Goal: Task Accomplishment & Management: Complete application form

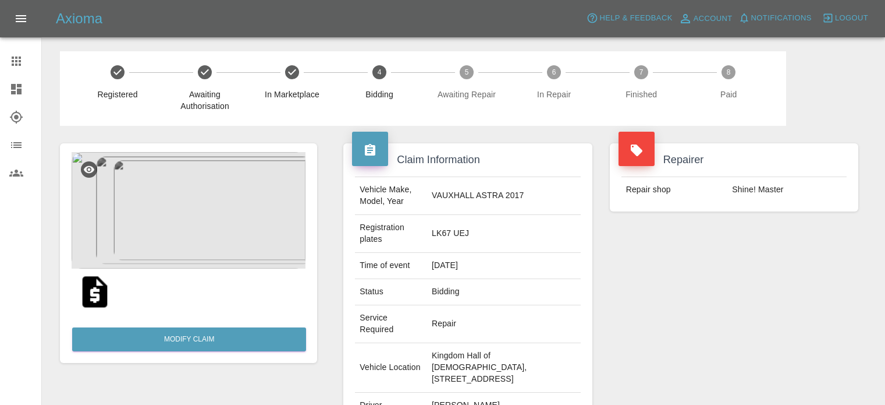
scroll to position [175, 0]
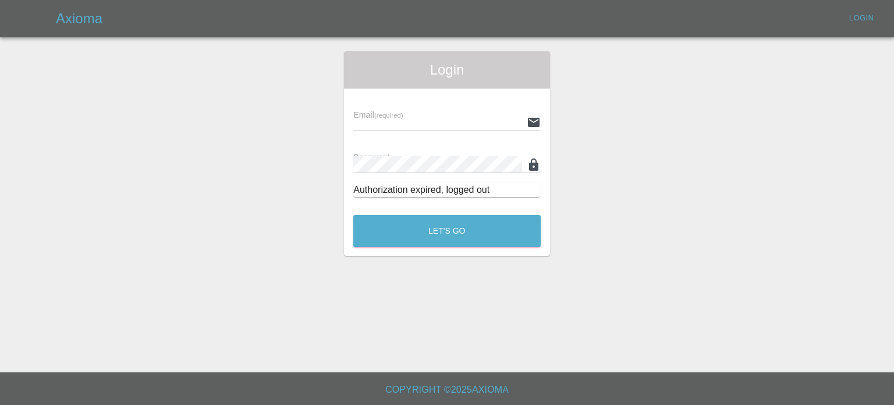
click at [408, 124] on input "text" at bounding box center [437, 122] width 169 height 17
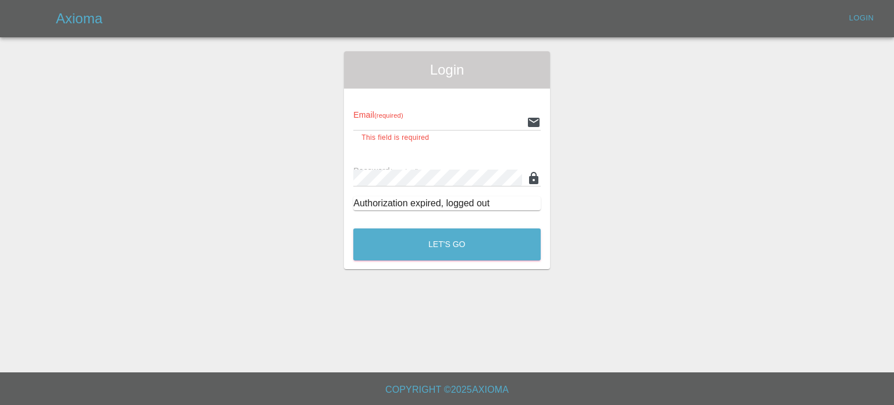
type input "[DOMAIN_NAME][EMAIL_ADDRESS][DOMAIN_NAME]"
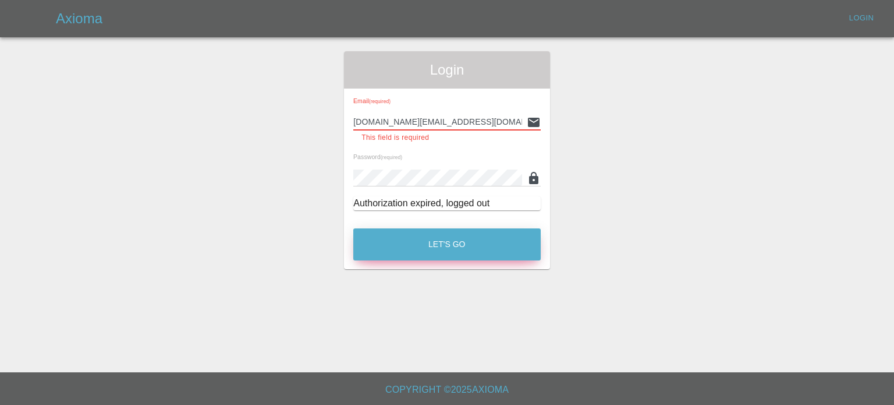
click at [456, 237] on button "Let's Go" at bounding box center [446, 244] width 187 height 32
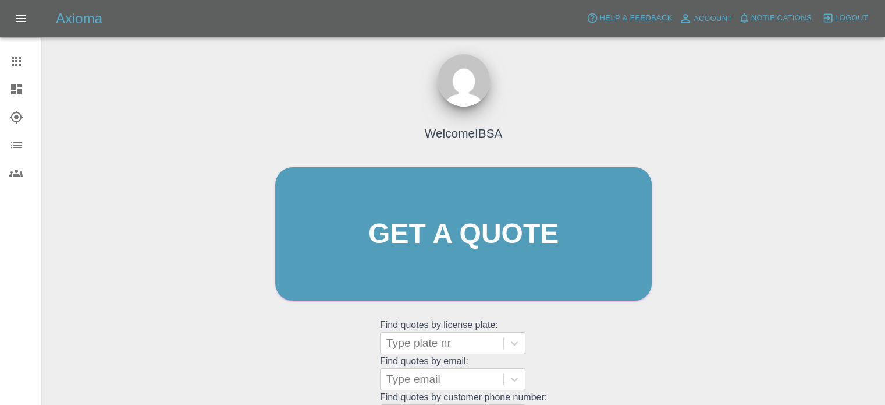
click at [862, 124] on div "Welcome IBSA Get a quote Get a quote Find quotes by license plate: Type plate n…" at bounding box center [463, 289] width 825 height 418
click at [11, 84] on icon at bounding box center [16, 89] width 10 height 10
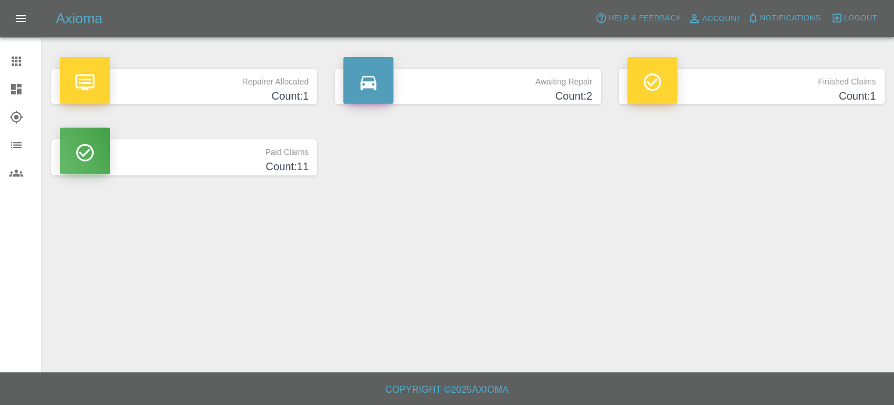
click at [172, 81] on p "Repairer Allocated" at bounding box center [184, 79] width 249 height 20
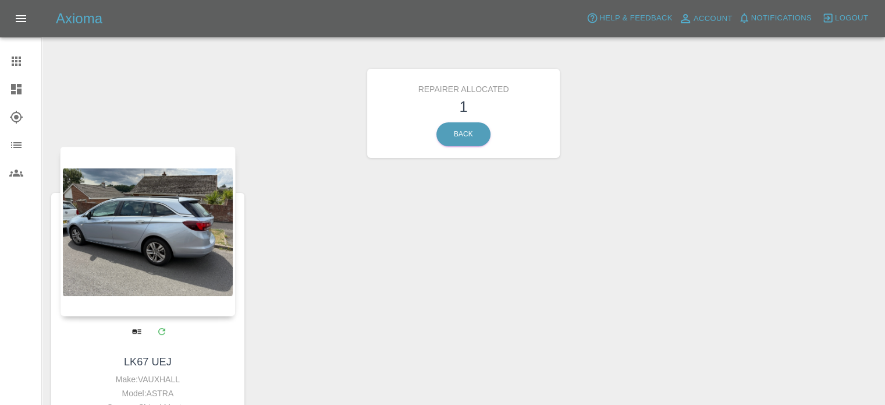
click at [168, 247] on div at bounding box center [148, 231] width 176 height 170
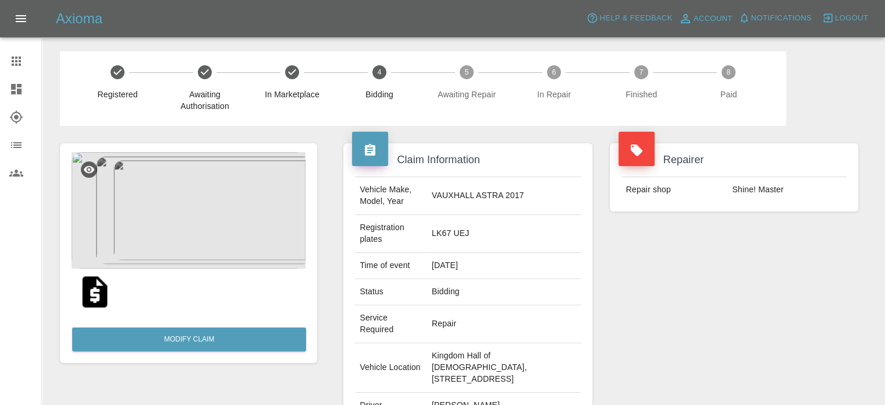
click at [16, 62] on icon at bounding box center [16, 61] width 14 height 14
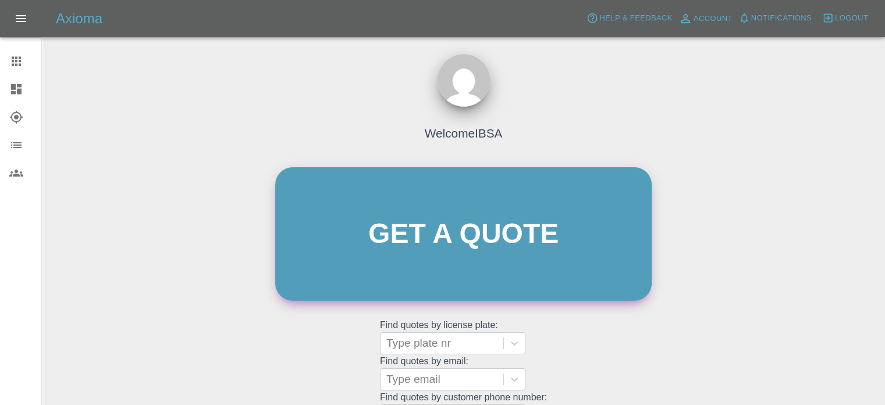
click at [446, 223] on link "Get a quote" at bounding box center [463, 233] width 377 height 133
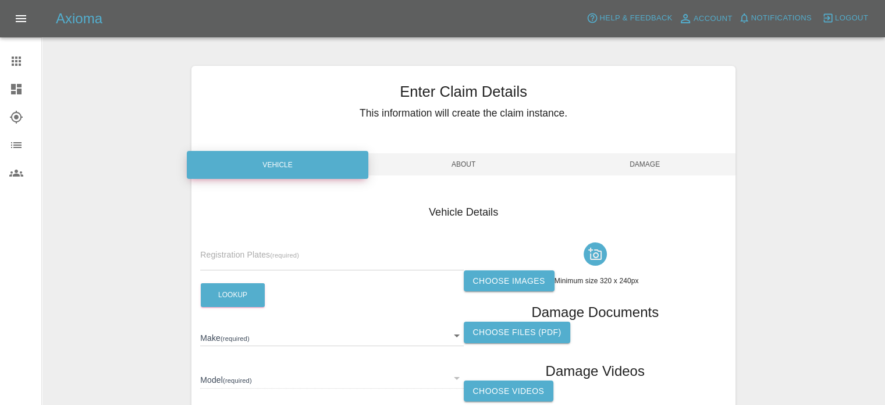
click at [258, 258] on input "text" at bounding box center [331, 261] width 263 height 17
click at [300, 260] on input "text" at bounding box center [331, 261] width 263 height 17
type input "KN67 YLY"
click at [238, 297] on button "Lookup" at bounding box center [233, 295] width 64 height 24
type input "VAUXHALL"
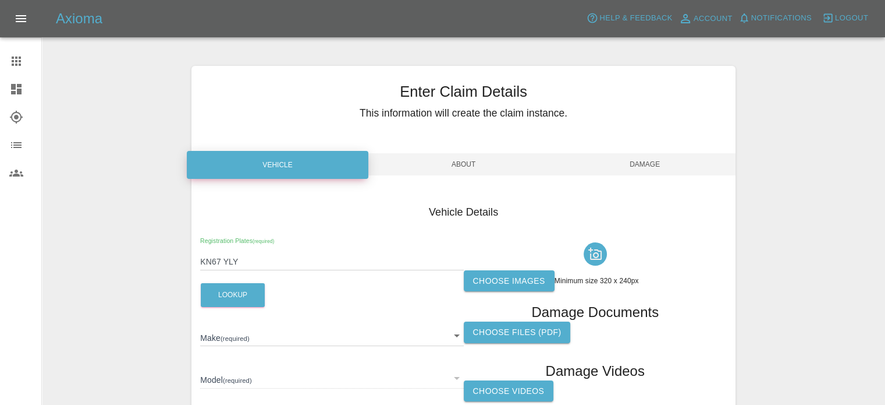
type input "INSIGNIA"
type input "W0LZM6EB4J1024336"
type input "2017"
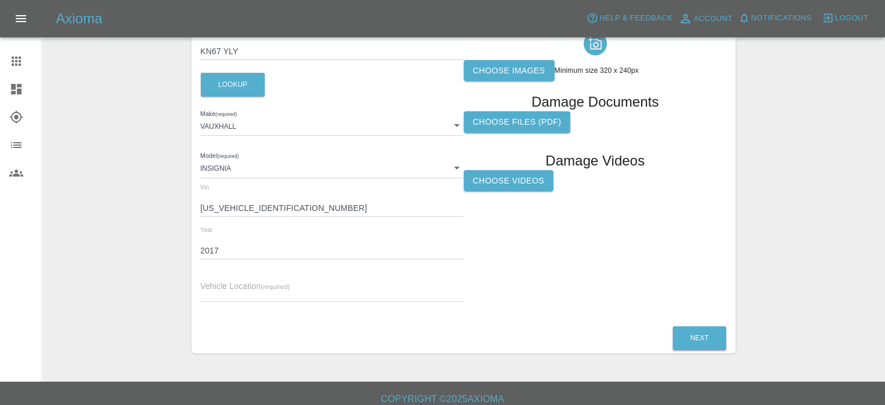
scroll to position [219, 0]
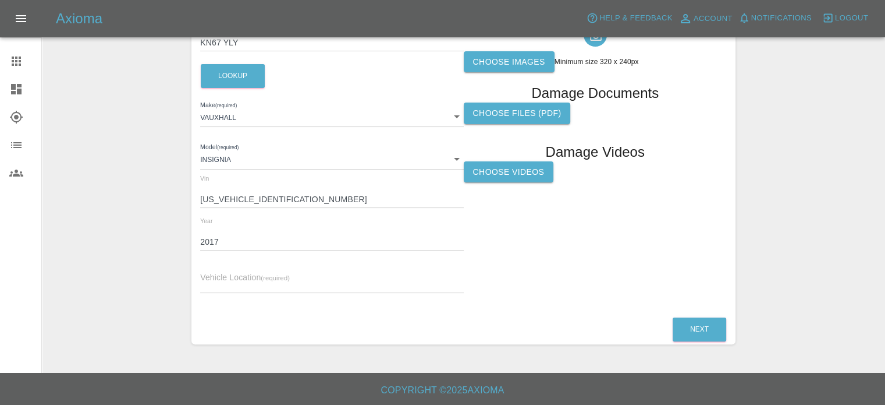
click at [238, 281] on input "text" at bounding box center [331, 284] width 263 height 17
paste input "MR PAUL WIGHTMAN 277A Painswick Road Matson GLOUCESTER GL4 4BT UNITED KINGDOM"
drag, startPoint x: 257, startPoint y: 283, endPoint x: 129, endPoint y: 282, distance: 128.7
click at [129, 282] on div "Enter Claim Details This information will create the claim instance. Vehicle Ab…" at bounding box center [463, 95] width 842 height 526
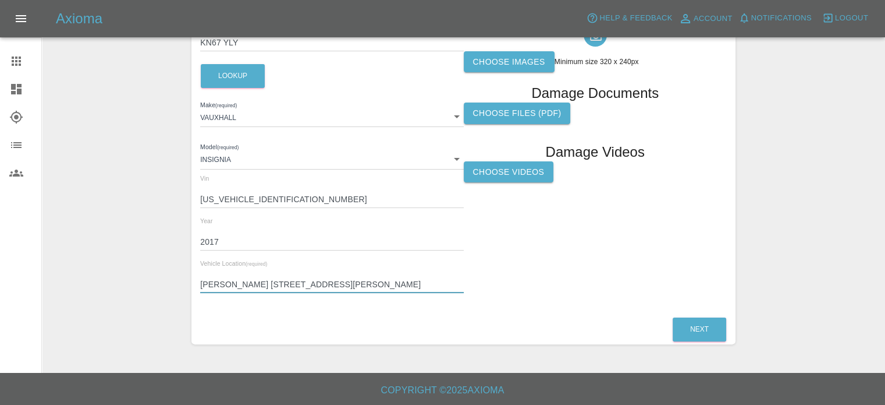
click at [282, 282] on input "MR PAUL WIGHTMAN 277A Painswick Road Matson GLOUCESTER GL4 4BT UNITED KINGDOM" at bounding box center [331, 284] width 263 height 17
drag, startPoint x: 286, startPoint y: 283, endPoint x: 118, endPoint y: 270, distance: 168.8
click at [118, 270] on div "Enter Claim Details This information will create the claim instance. Vehicle Ab…" at bounding box center [463, 95] width 842 height 526
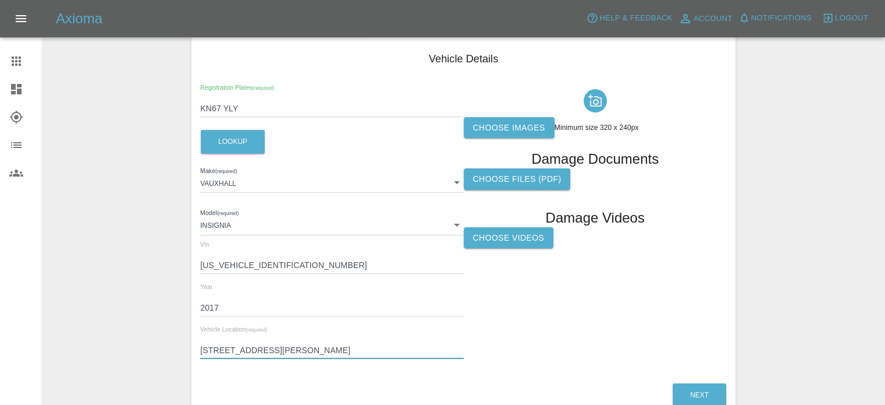
scroll to position [102, 0]
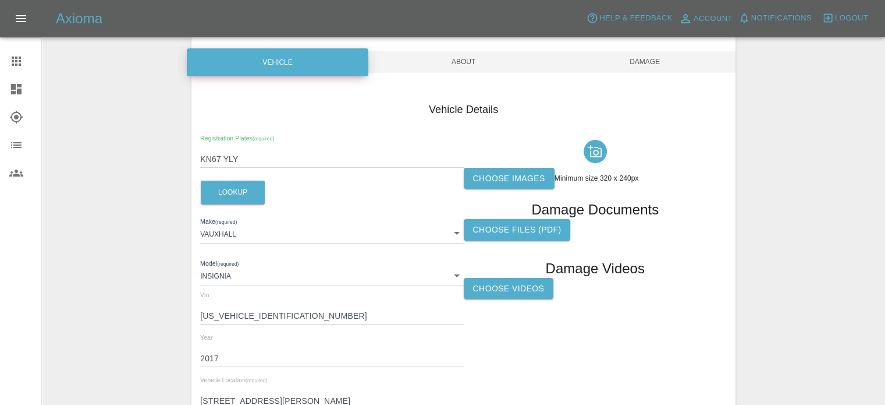
type input "[STREET_ADDRESS][PERSON_NAME]"
click at [508, 179] on label "Choose images" at bounding box center [509, 179] width 91 height 22
click at [0, 0] on input "Choose images" at bounding box center [0, 0] width 0 height 0
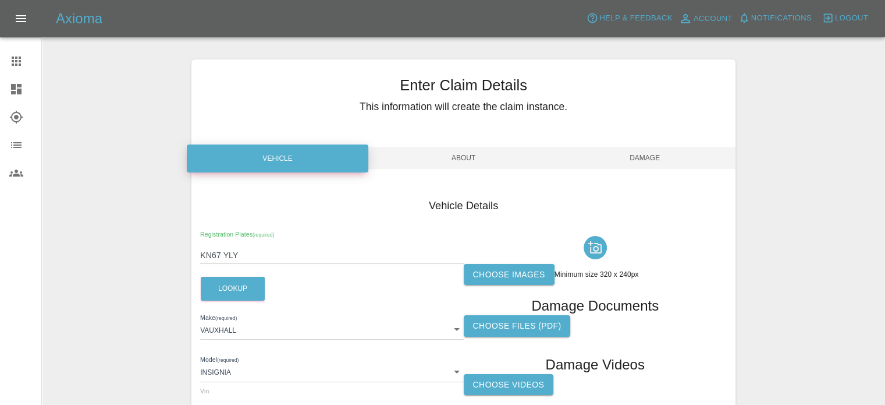
scroll to position [0, 0]
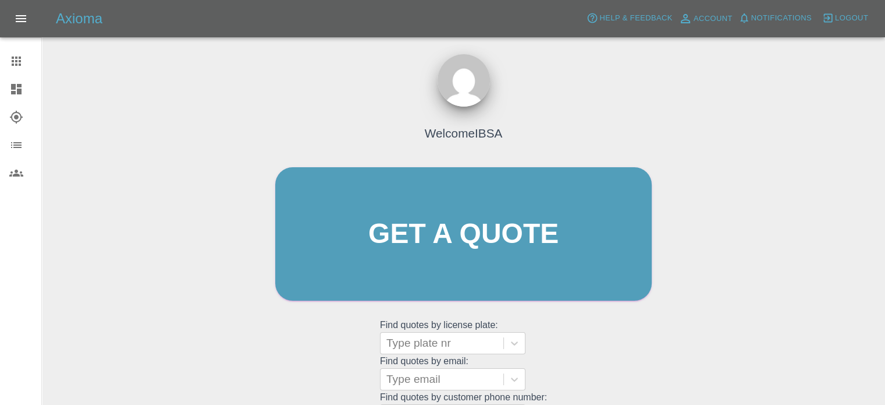
click at [16, 87] on icon at bounding box center [16, 89] width 14 height 14
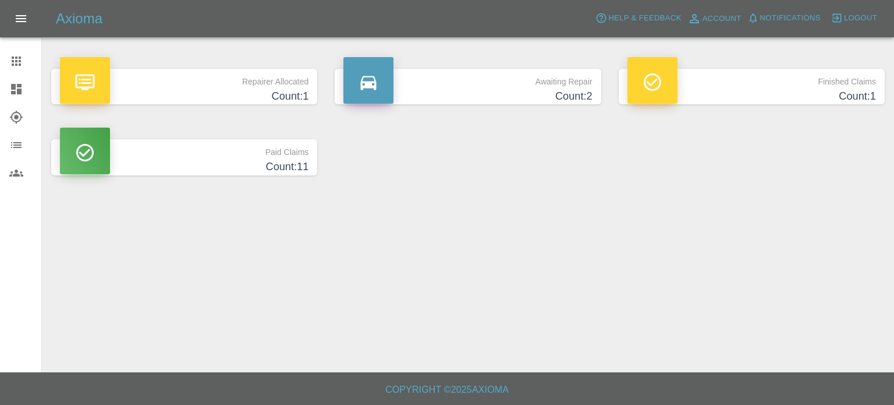
click at [773, 92] on h4 "Count: 1" at bounding box center [752, 96] width 249 height 16
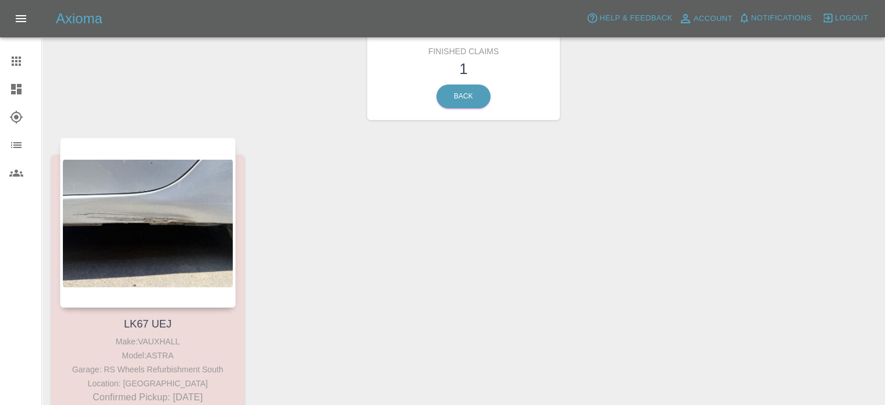
scroll to position [58, 0]
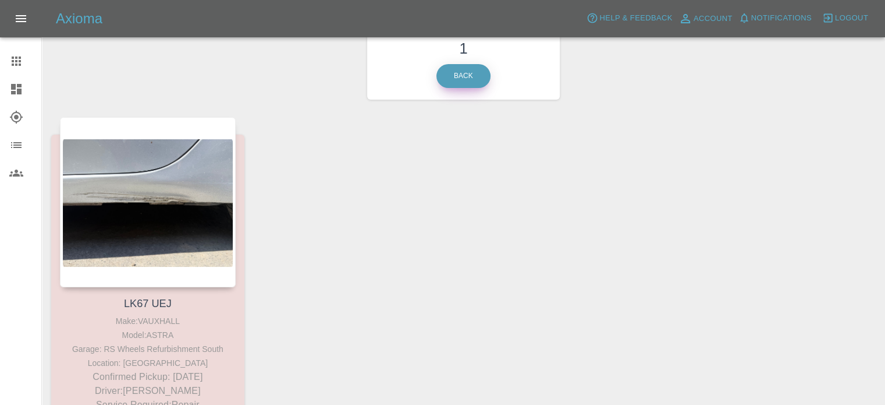
click at [445, 76] on link "Back" at bounding box center [464, 76] width 54 height 24
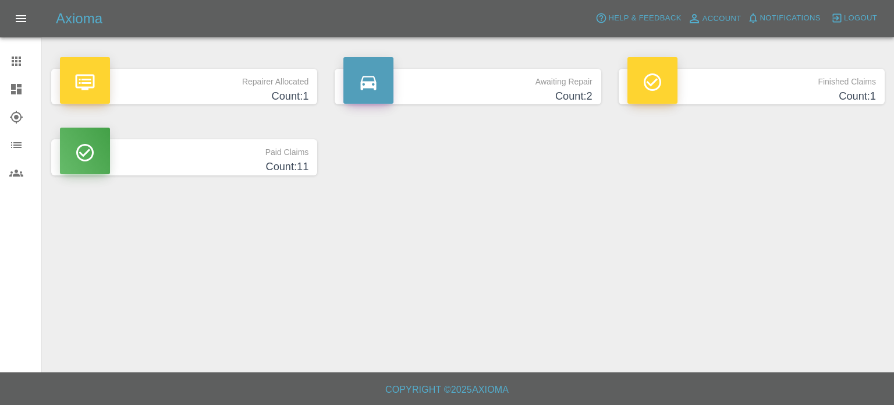
click at [537, 93] on h4 "Count: 2" at bounding box center [467, 96] width 249 height 16
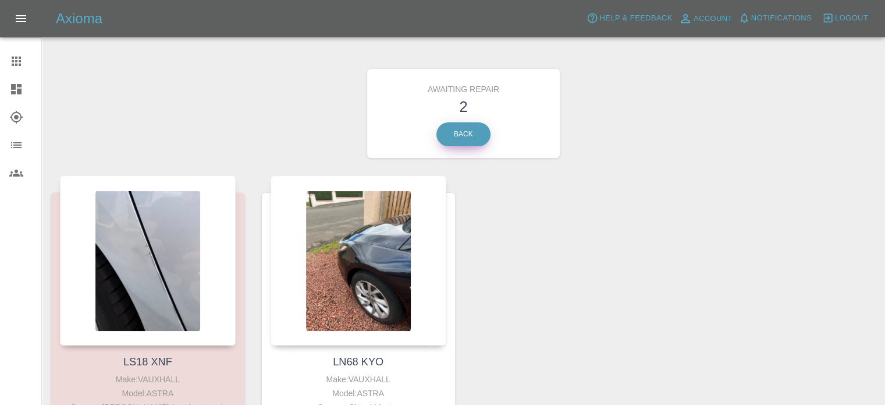
click at [480, 128] on link "Back" at bounding box center [464, 134] width 54 height 24
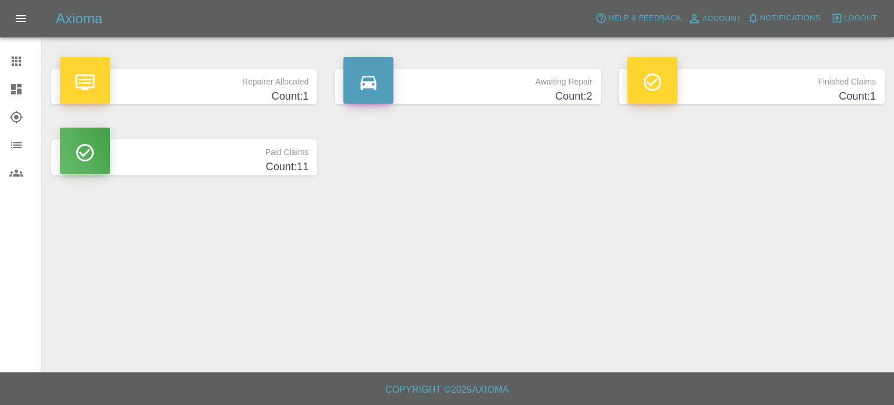
click at [123, 90] on h4 "Count: 1" at bounding box center [184, 96] width 249 height 16
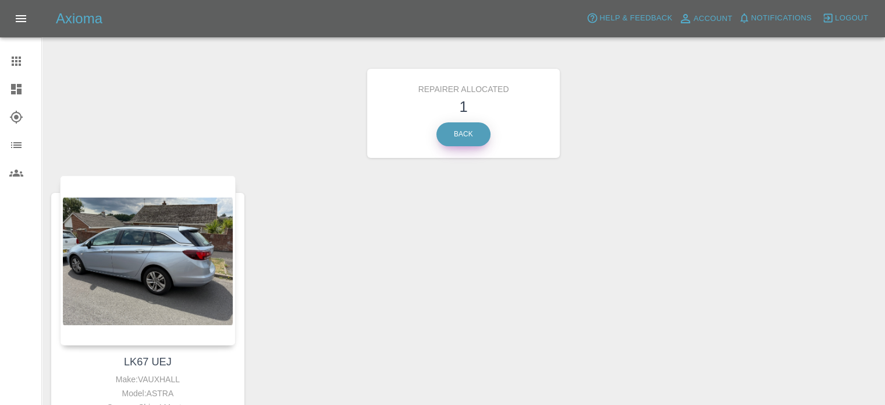
click at [469, 132] on link "Back" at bounding box center [464, 134] width 54 height 24
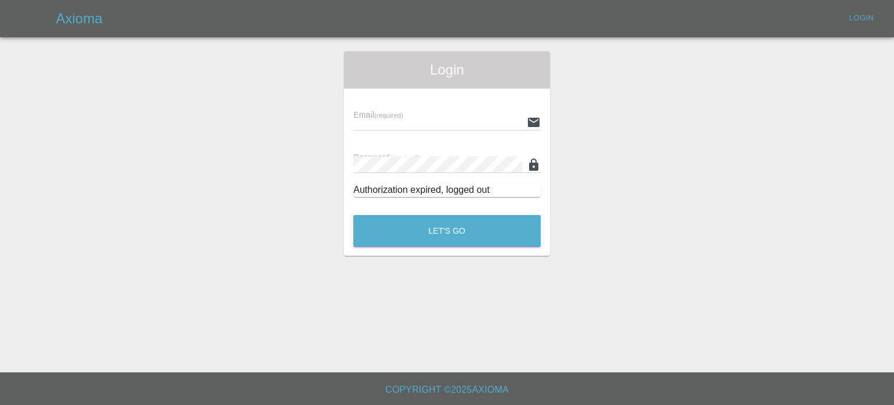
click at [445, 122] on input "text" at bounding box center [437, 122] width 169 height 17
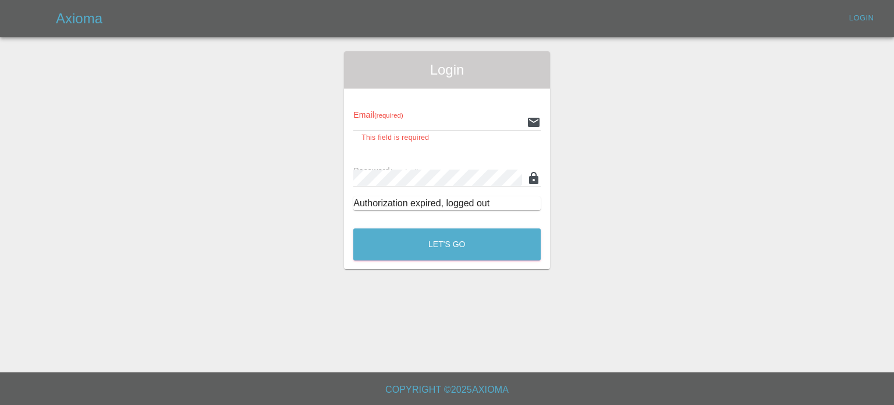
type input "[DOMAIN_NAME][EMAIL_ADDRESS][DOMAIN_NAME]"
click at [421, 261] on main "Login Email (required) inboxtrnp.gb@jw.org This field is required Password (req…" at bounding box center [447, 186] width 894 height 372
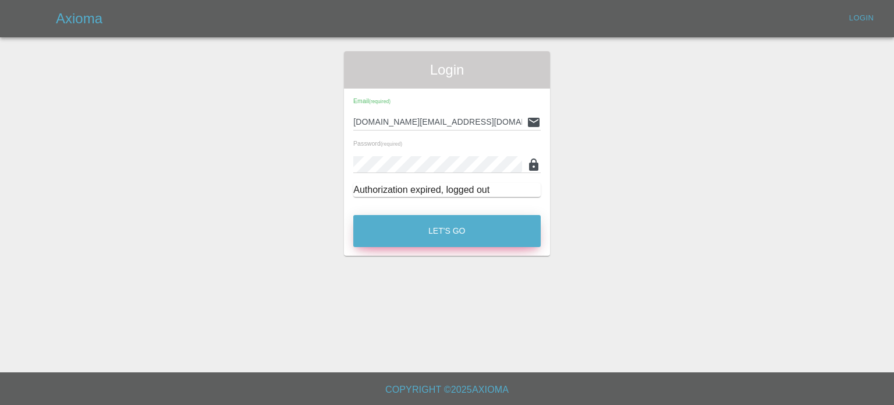
click at [428, 235] on button "Let's Go" at bounding box center [446, 231] width 187 height 32
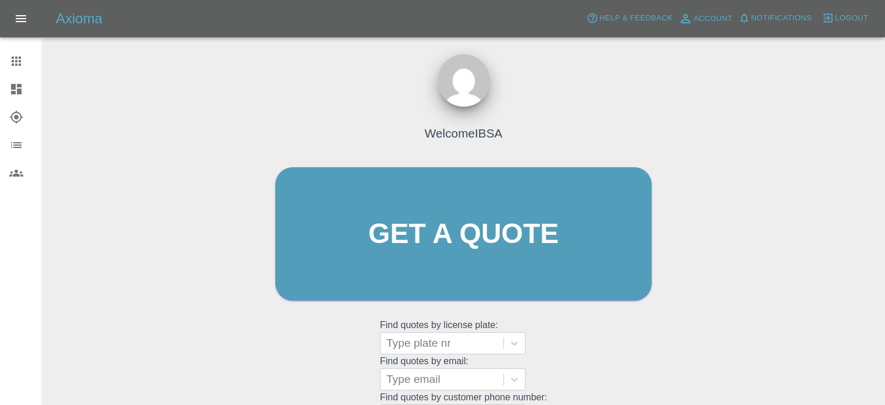
click at [14, 84] on icon at bounding box center [16, 89] width 10 height 10
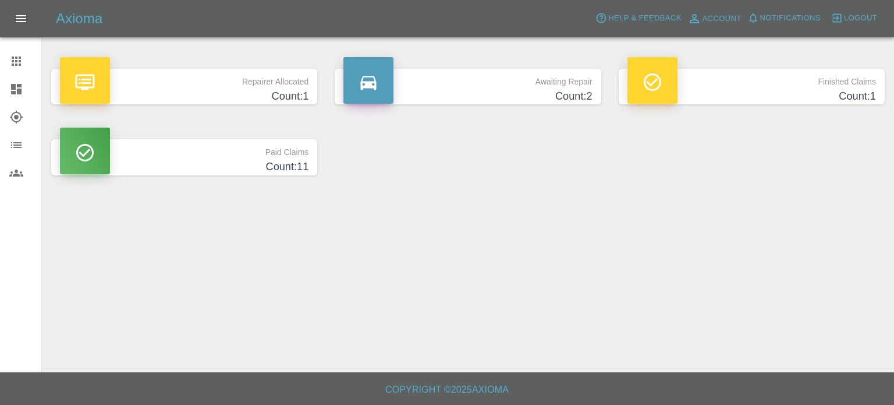
click at [228, 83] on p "Repairer Allocated" at bounding box center [184, 79] width 249 height 20
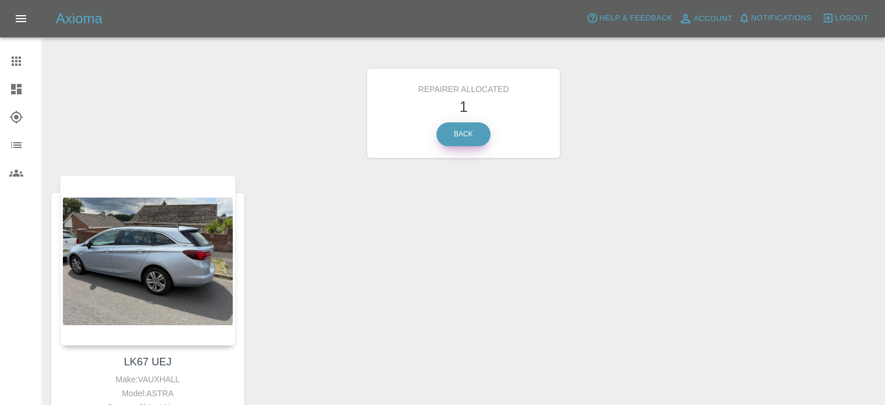
click at [472, 135] on link "Back" at bounding box center [464, 134] width 54 height 24
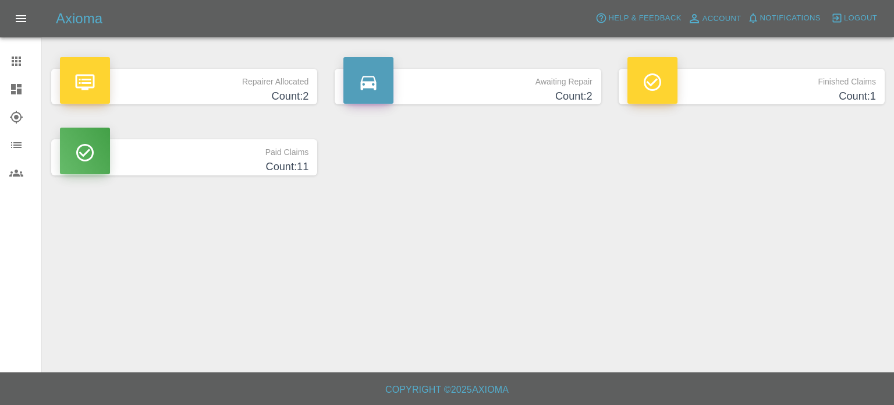
click at [217, 87] on p "Repairer Allocated" at bounding box center [184, 79] width 249 height 20
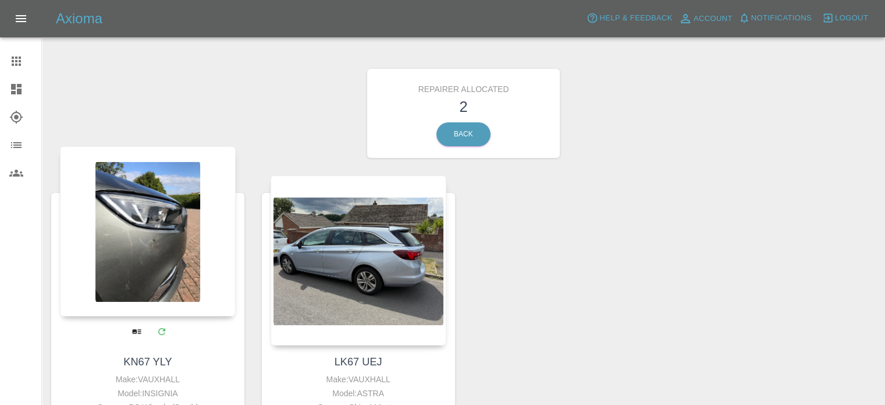
click at [166, 254] on div at bounding box center [148, 231] width 176 height 170
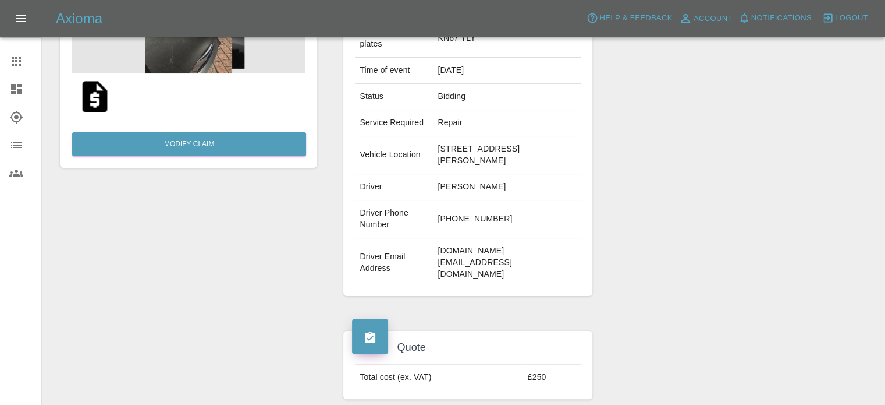
scroll to position [175, 0]
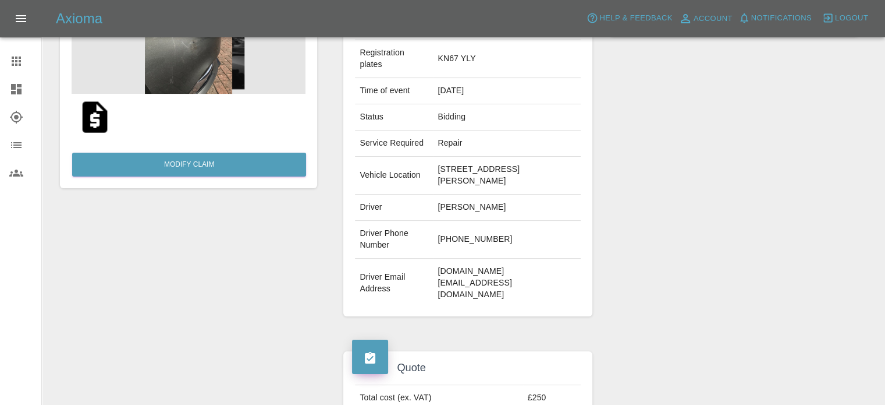
click at [91, 114] on img at bounding box center [94, 116] width 37 height 37
